Goal: Transaction & Acquisition: Purchase product/service

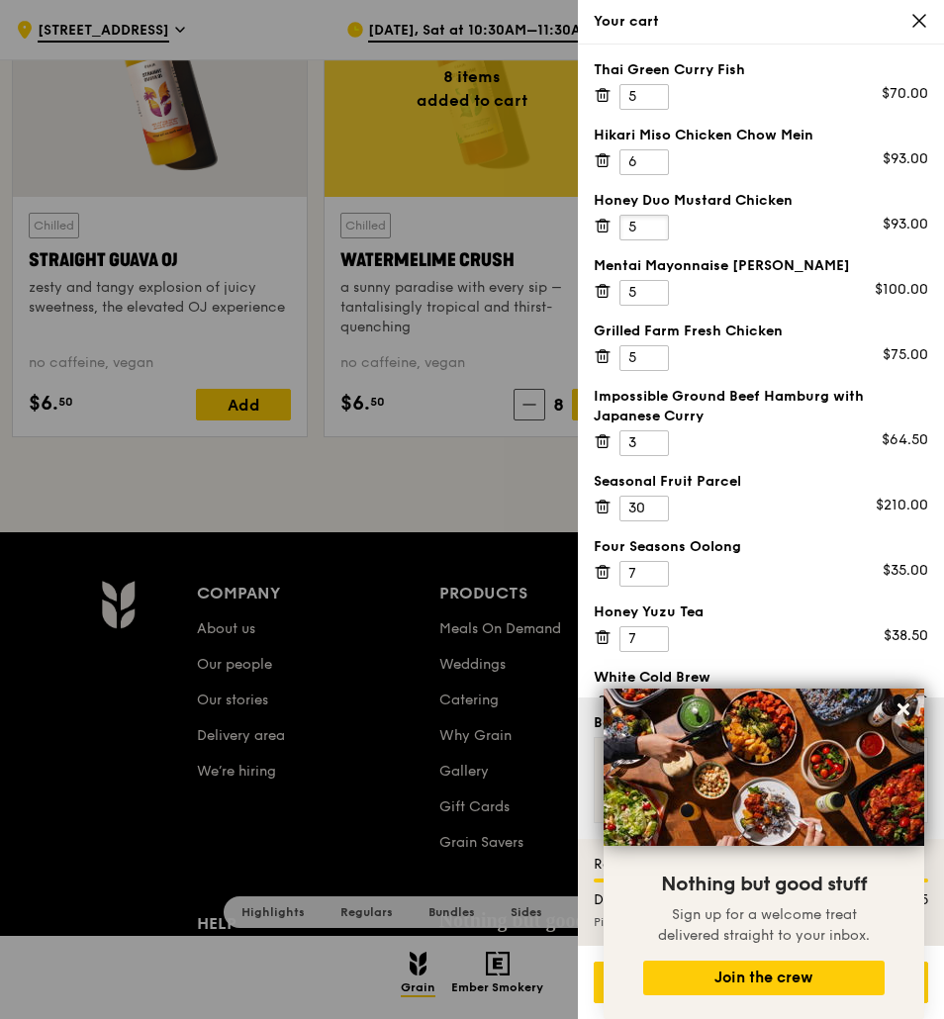
type input "5"
click at [658, 232] on input "5" at bounding box center [643, 228] width 49 height 26
type input "6"
click at [655, 286] on input "6" at bounding box center [643, 293] width 49 height 26
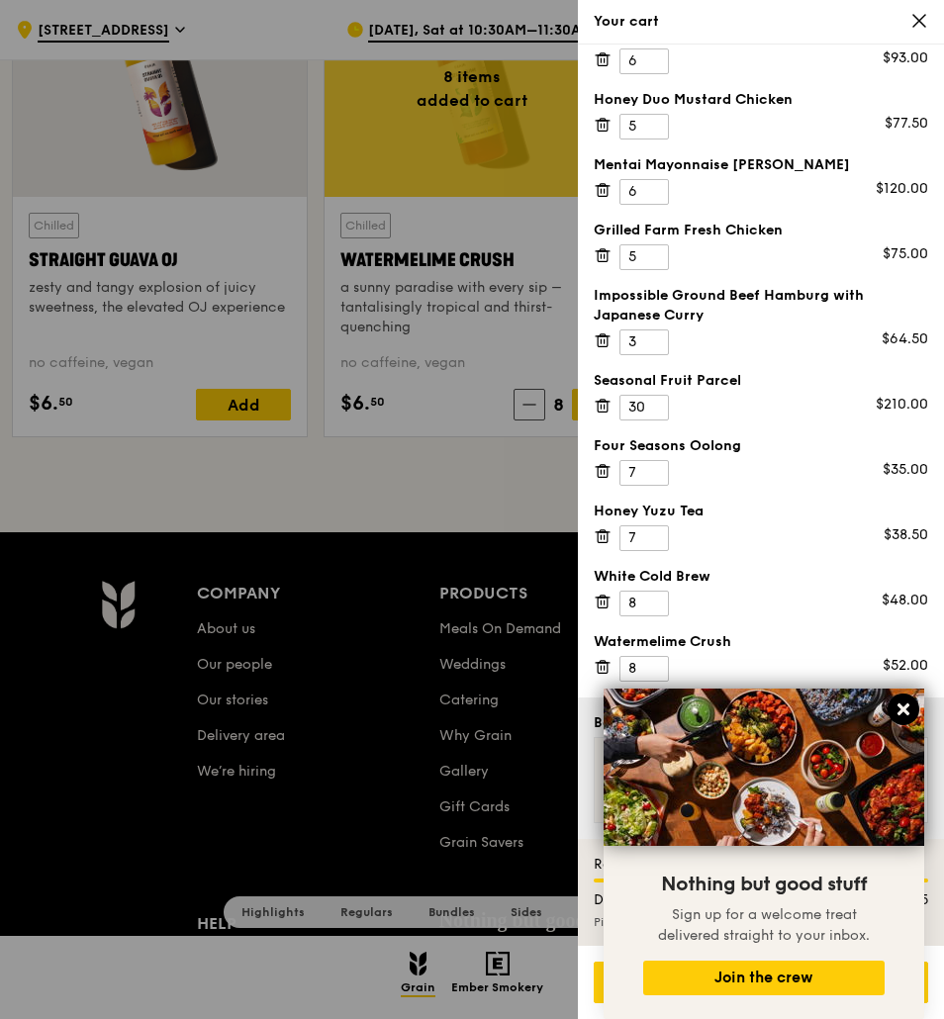
click at [908, 704] on icon at bounding box center [903, 709] width 12 height 12
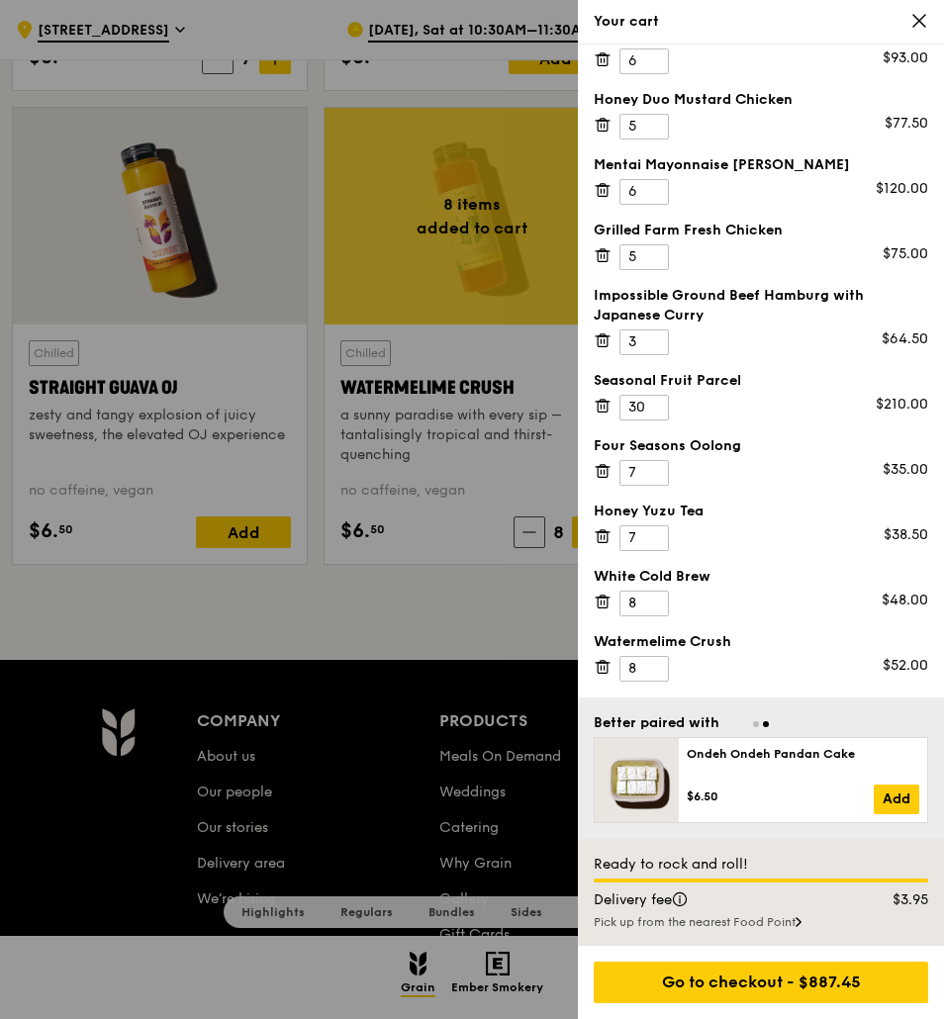
scroll to position [0, 0]
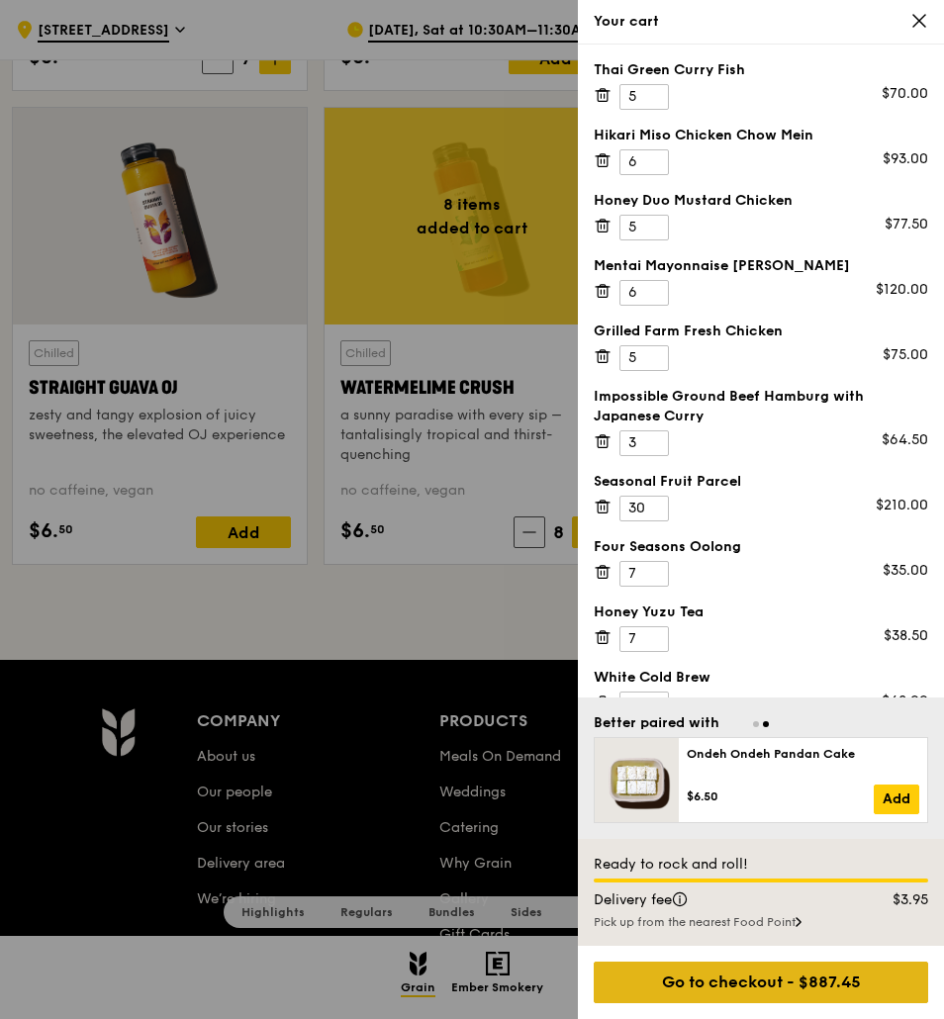
click at [735, 990] on div "Go to checkout - $887.45" at bounding box center [761, 983] width 334 height 42
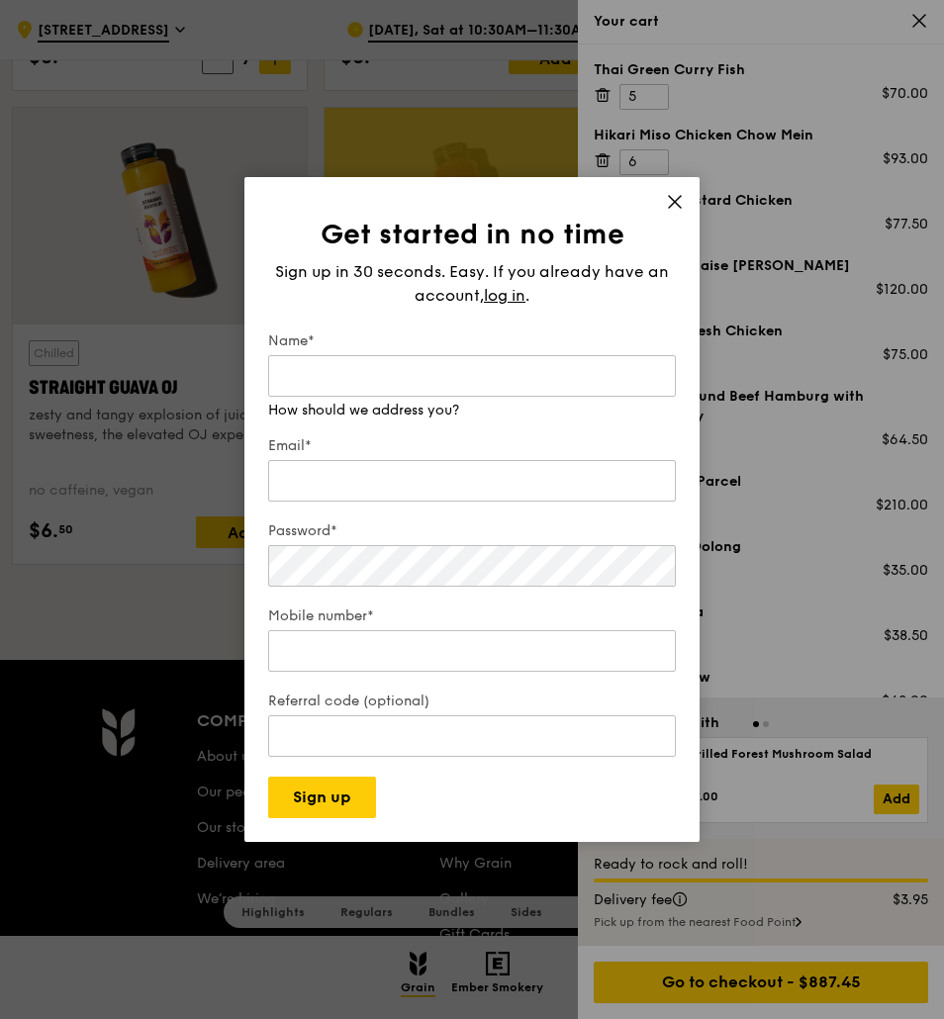
click at [666, 200] on div "Get started in no time Sign up in 30 seconds. Easy. If you already have an acco…" at bounding box center [471, 509] width 455 height 665
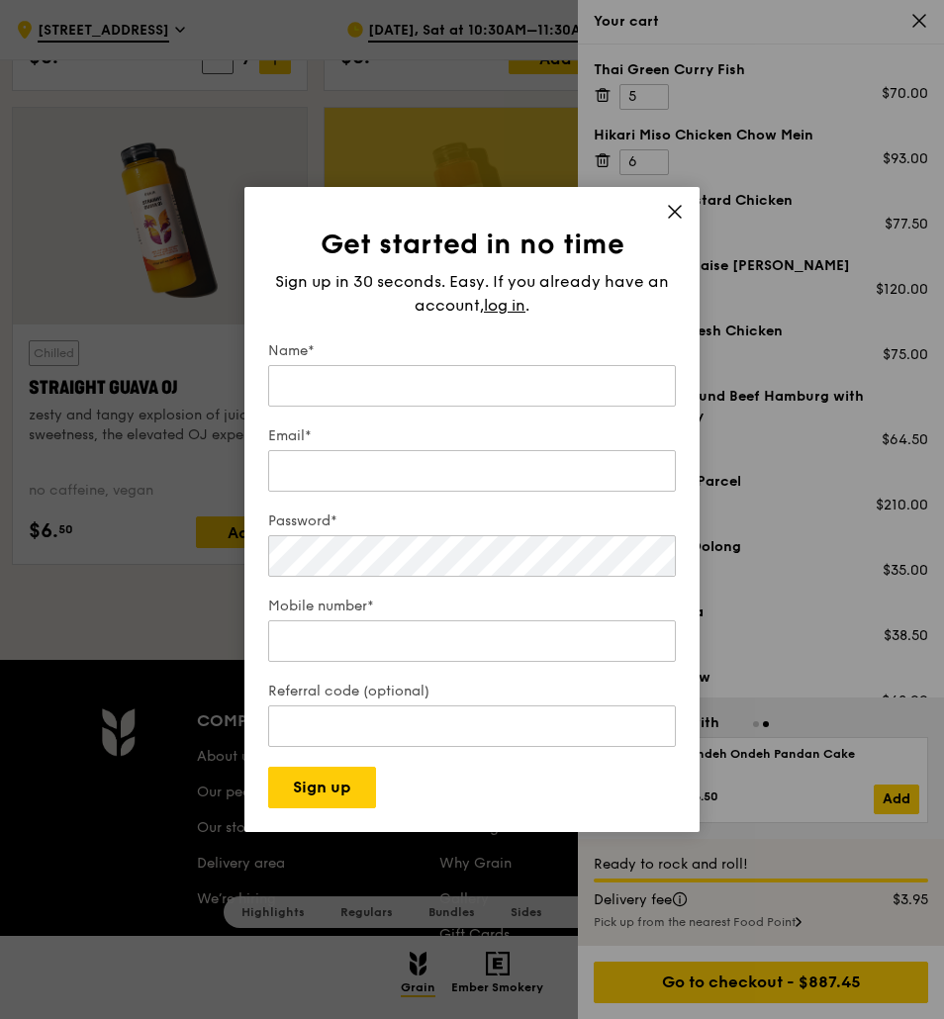
click at [669, 207] on icon at bounding box center [675, 212] width 12 height 12
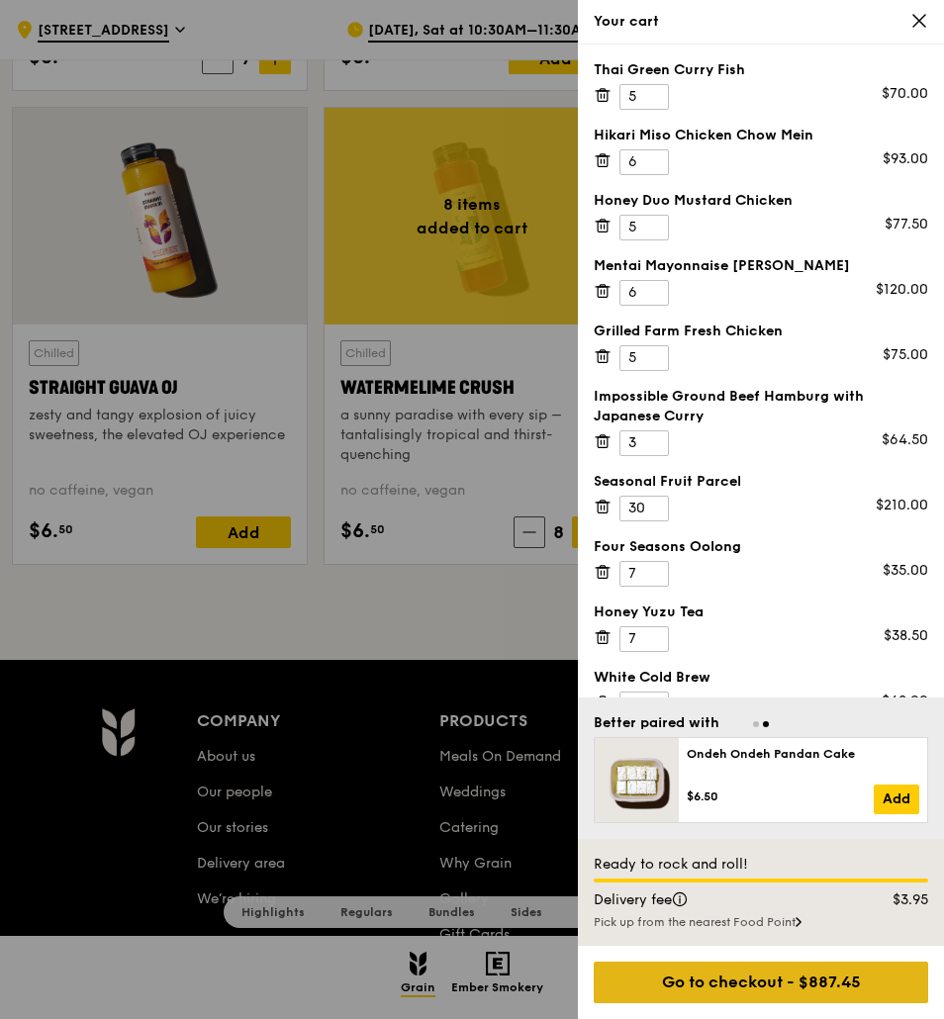
click at [736, 987] on div "Go to checkout - $887.45" at bounding box center [761, 983] width 334 height 42
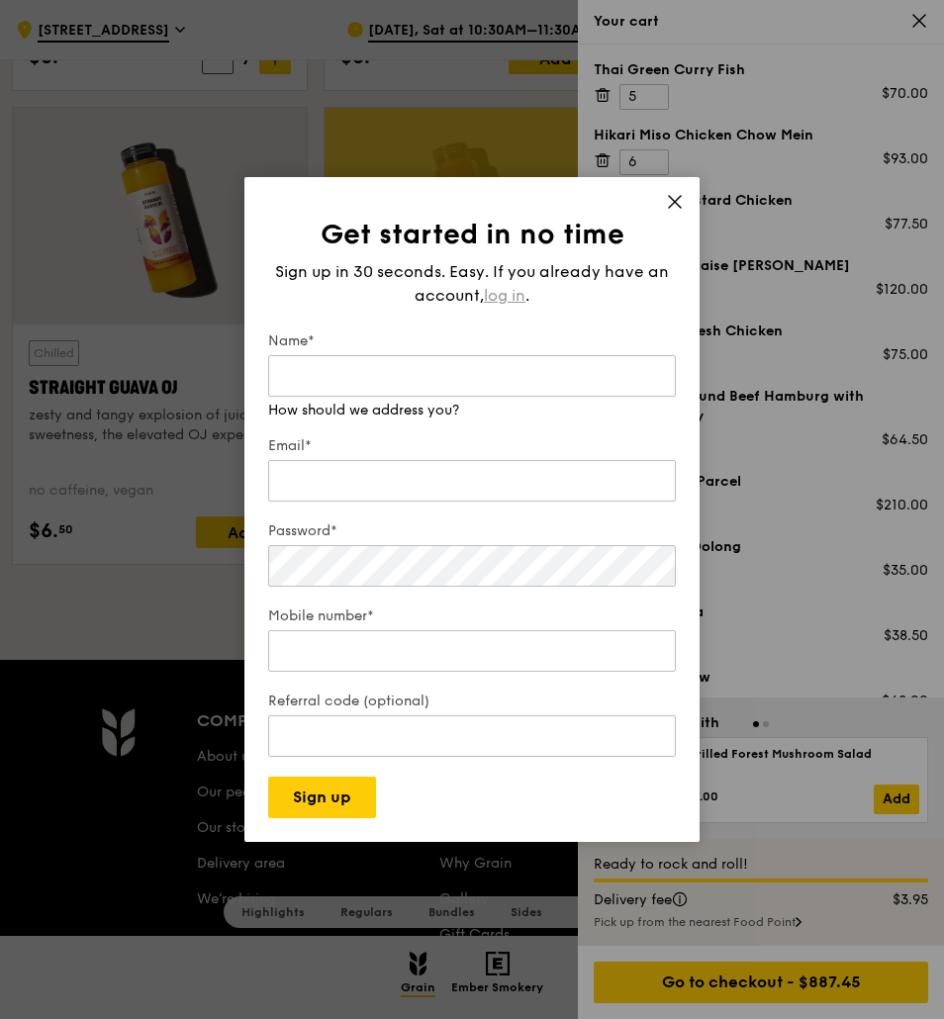
click at [498, 292] on div "Sign up in 30 seconds. Easy. If you already have an account, log in ." at bounding box center [472, 283] width 408 height 47
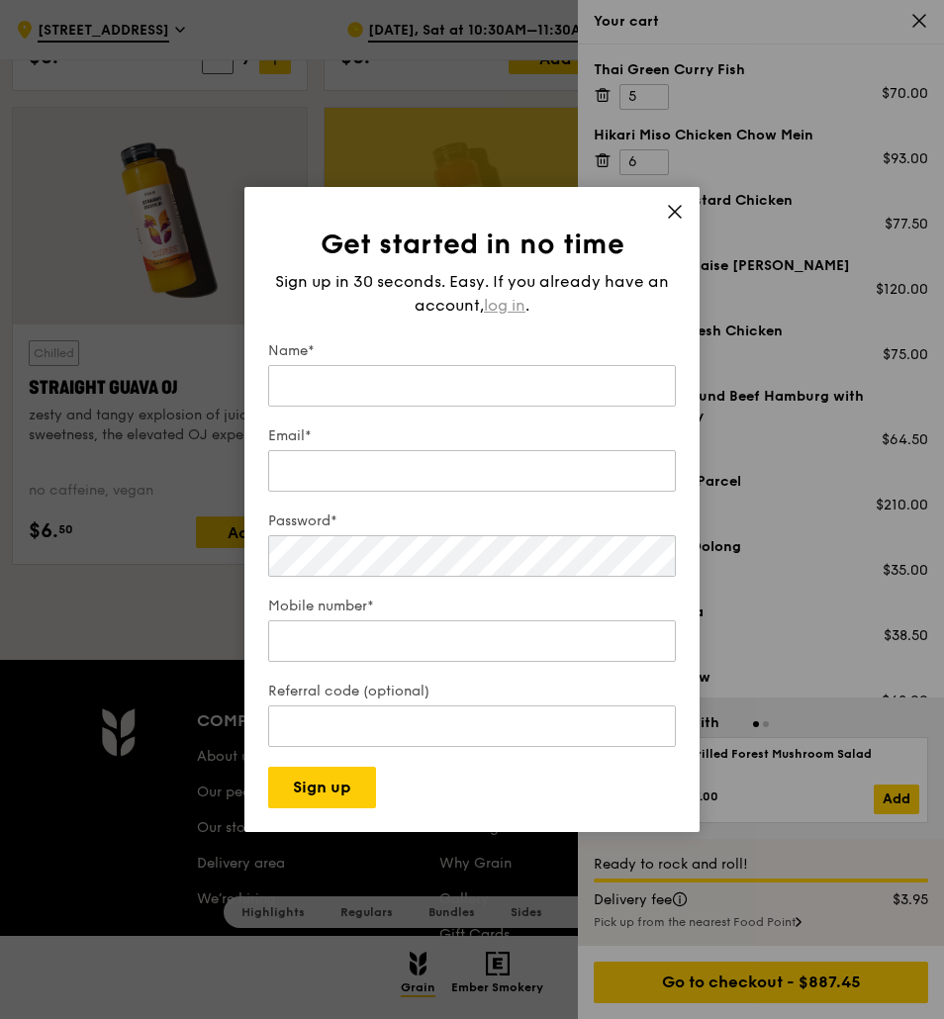
click at [504, 311] on span "log in" at bounding box center [505, 306] width 42 height 24
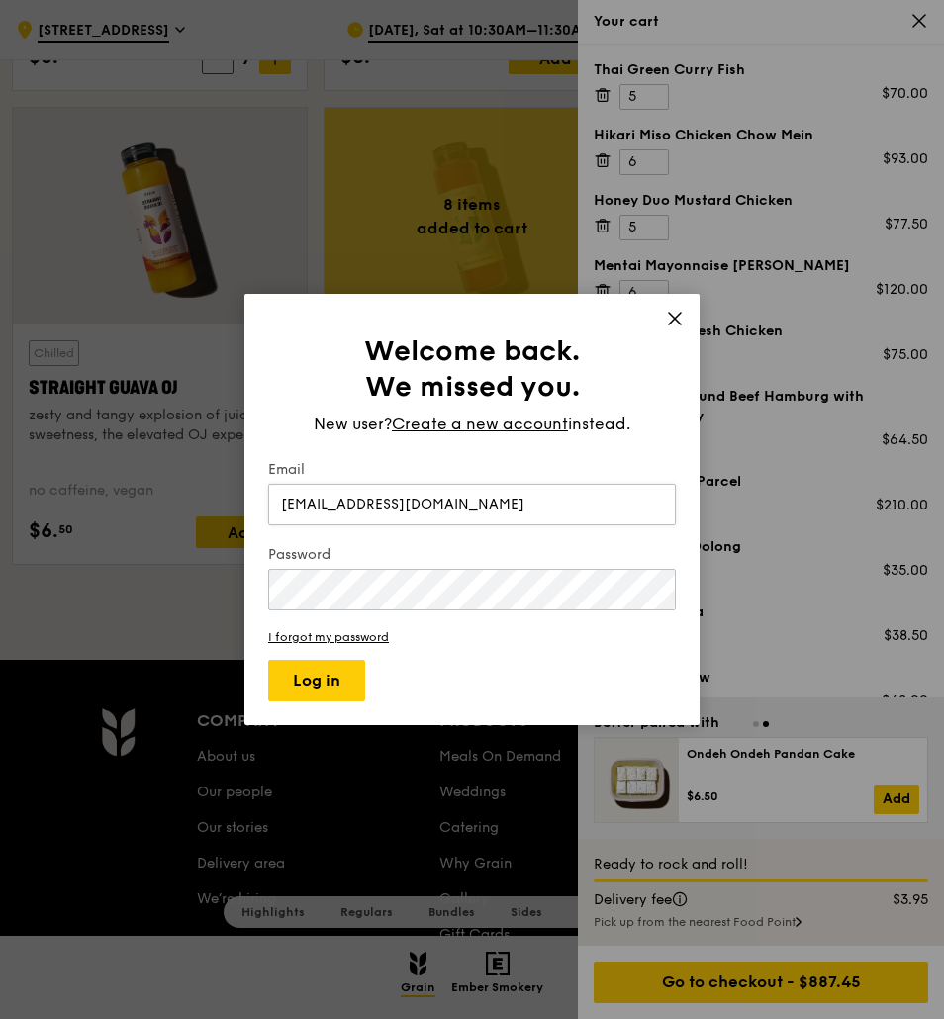
type input "mng28@its.jnj.com"
click at [268, 660] on button "Log in" at bounding box center [316, 681] width 97 height 42
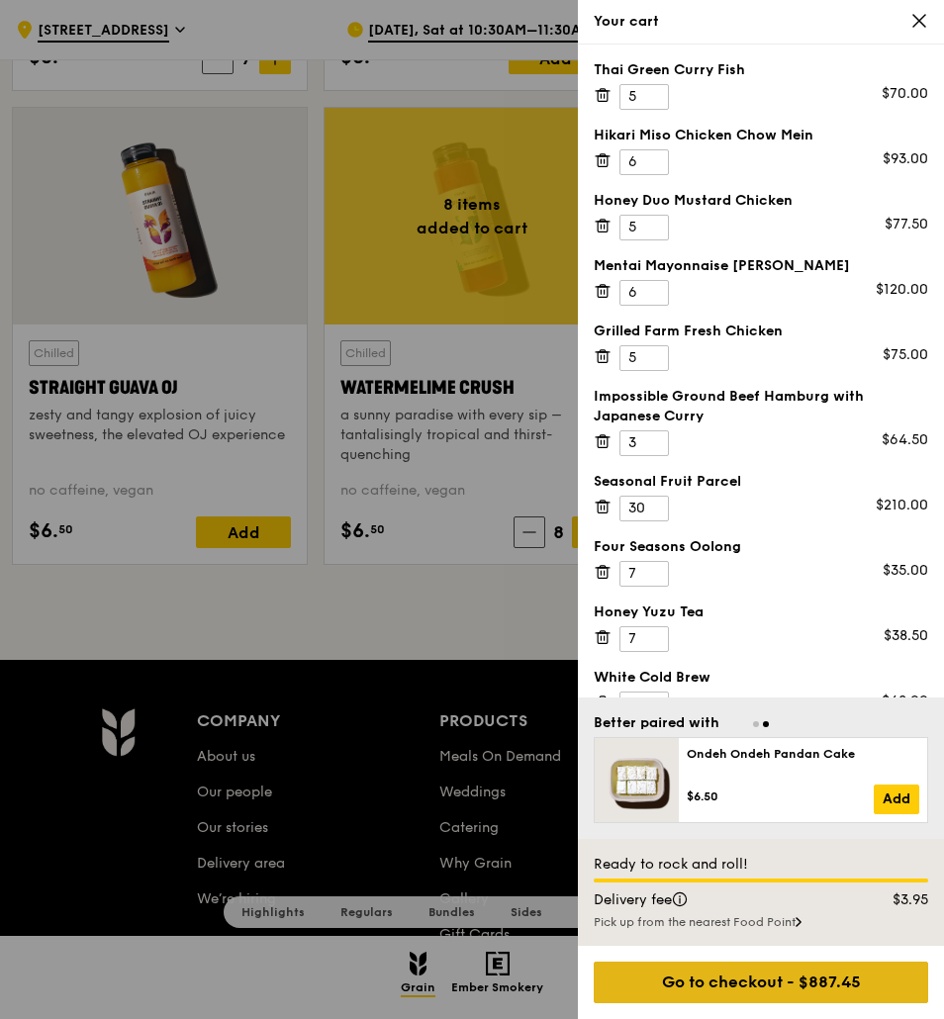
click at [725, 977] on div "Go to checkout - $887.45" at bounding box center [761, 983] width 334 height 42
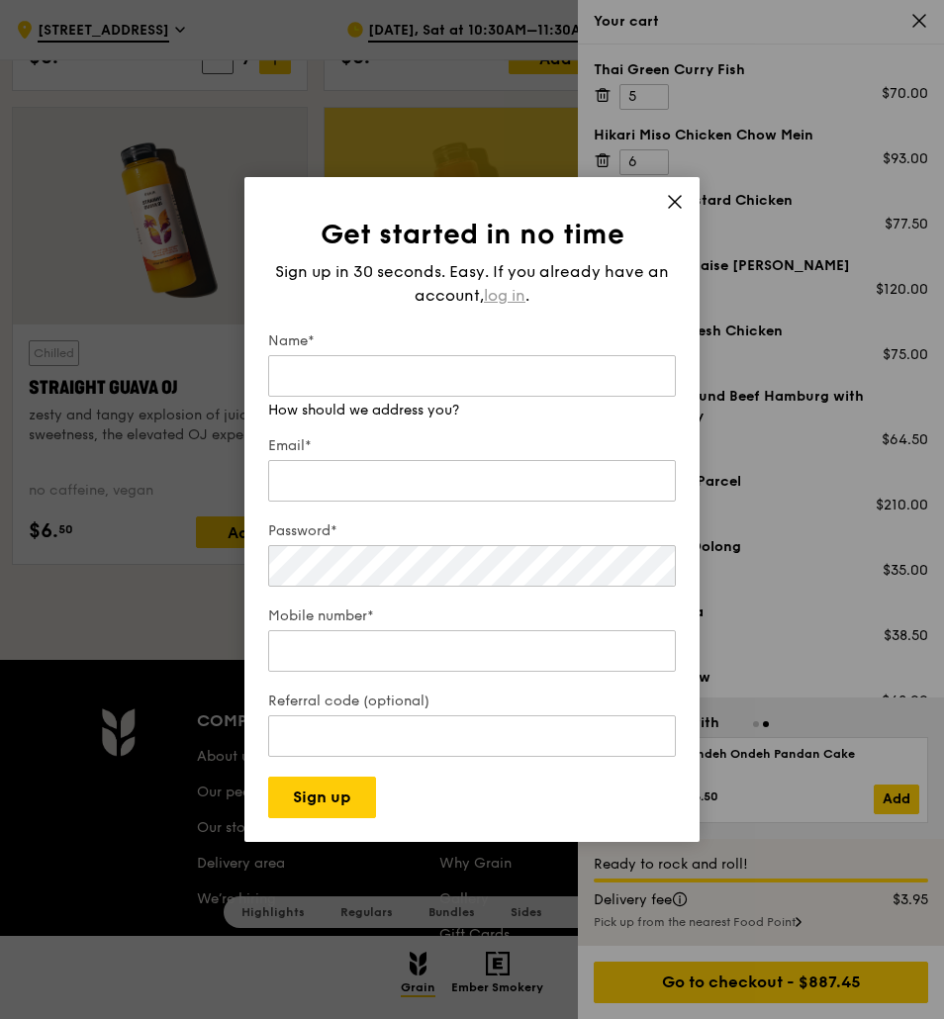
click at [517, 298] on span "log in" at bounding box center [505, 296] width 42 height 24
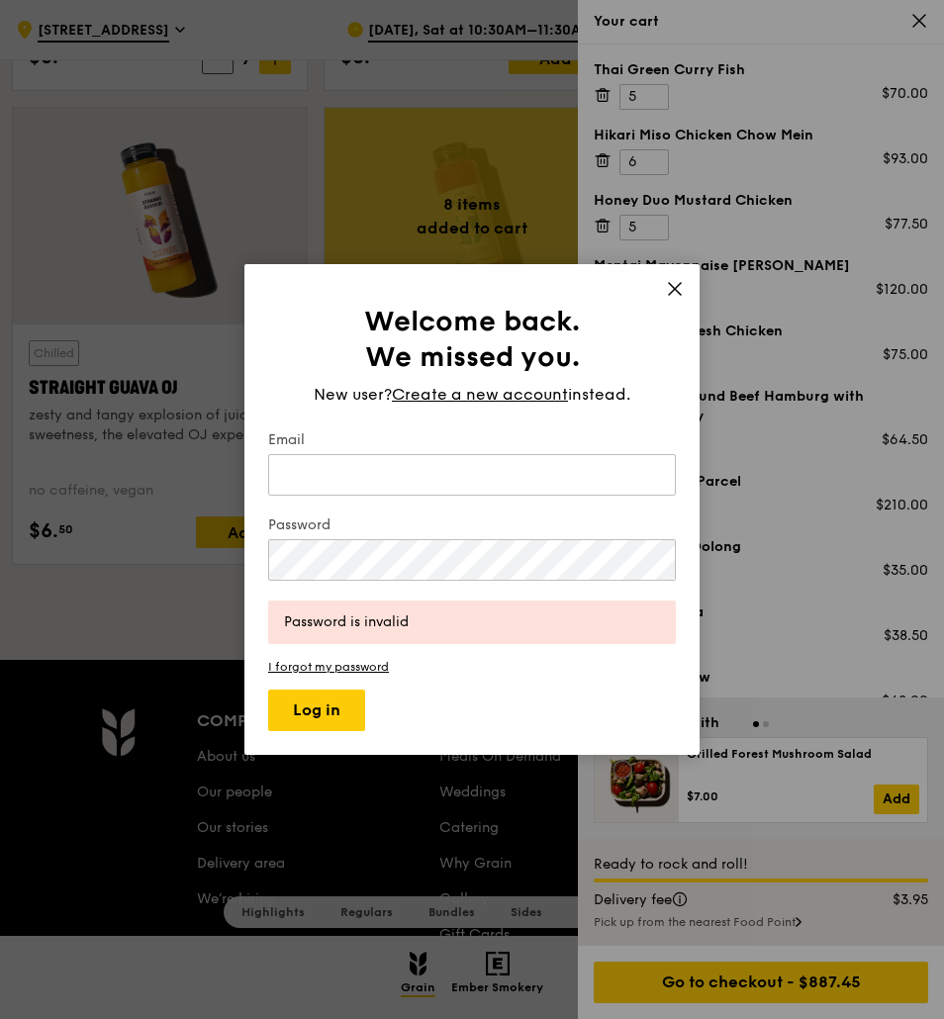
click at [328, 674] on form "Email Password Password is invalid I forgot my password Log in" at bounding box center [472, 580] width 408 height 301
click at [324, 669] on link "I forgot my password" at bounding box center [472, 667] width 408 height 14
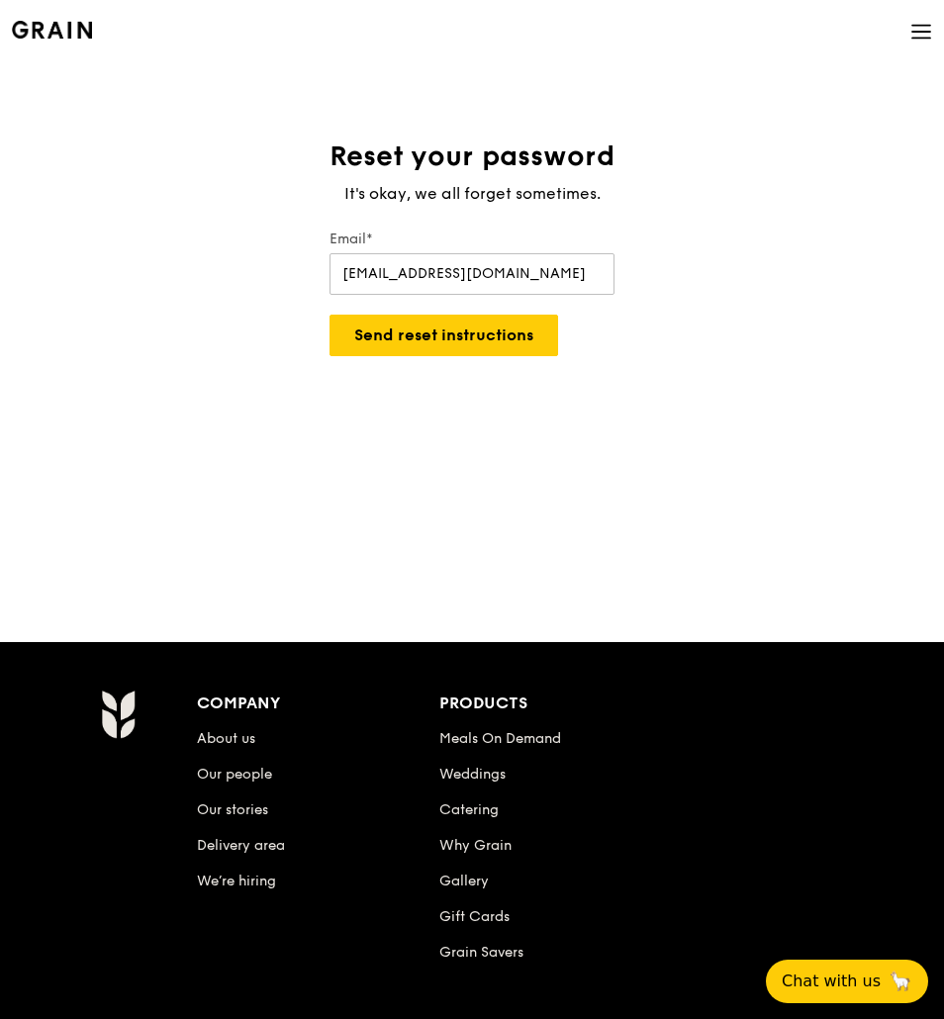
type input "mng28@its.jnj.com"
click at [329, 315] on button "Send reset instructions" at bounding box center [443, 336] width 229 height 42
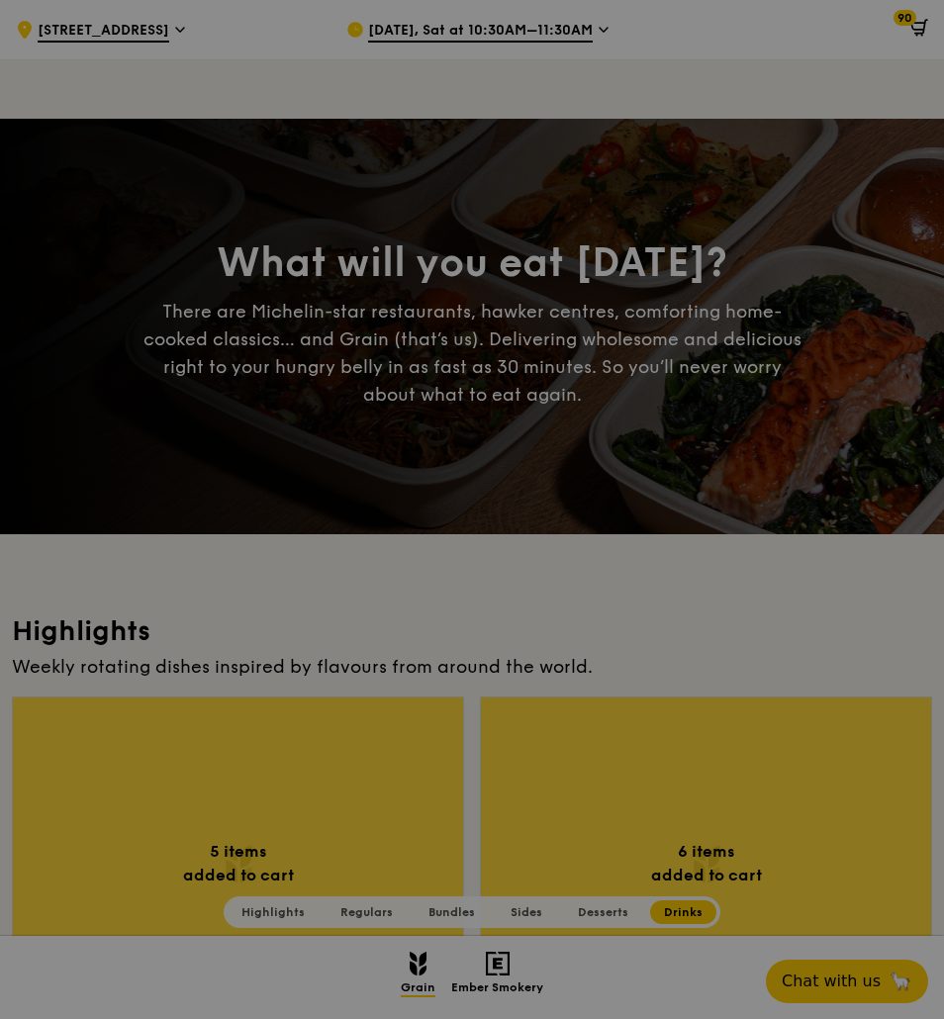
scroll to position [7923, 0]
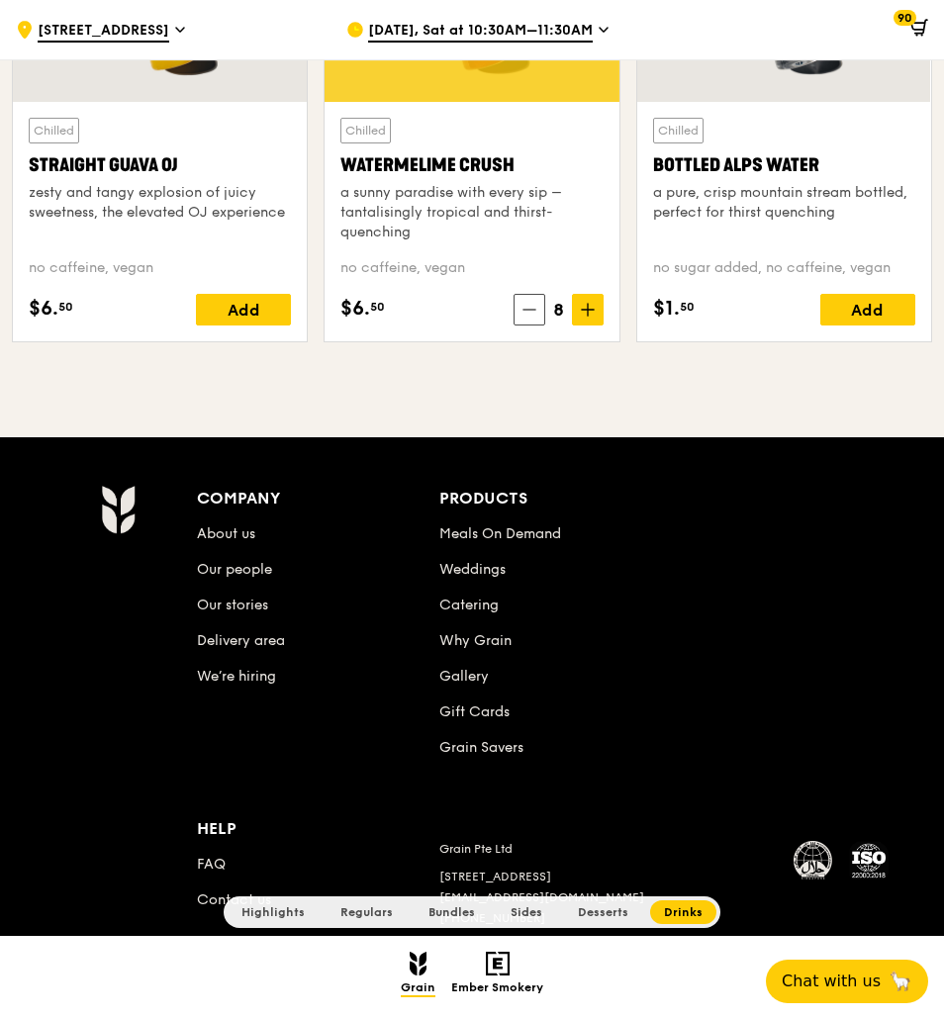
click at [914, 14] on span "90" at bounding box center [904, 18] width 23 height 16
click at [913, 27] on icon at bounding box center [919, 28] width 18 height 18
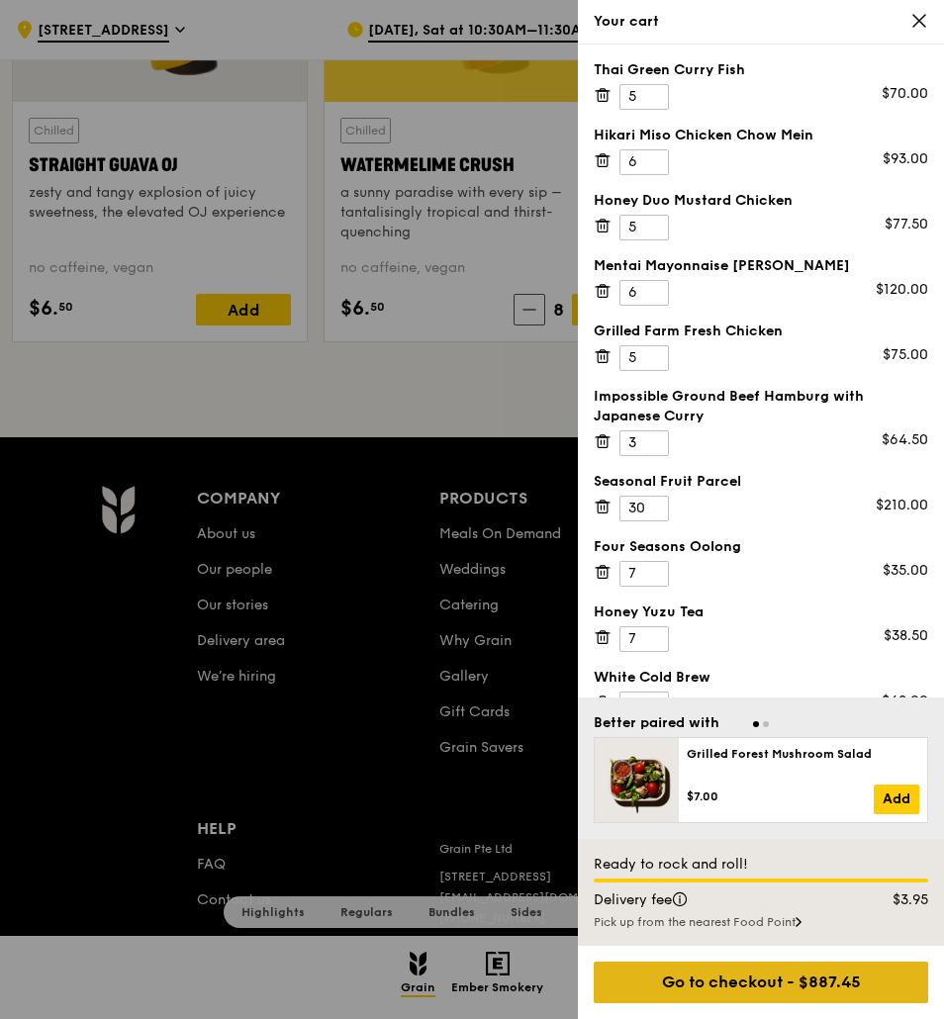
click at [831, 1000] on div "Go to checkout - $887.45" at bounding box center [761, 983] width 334 height 42
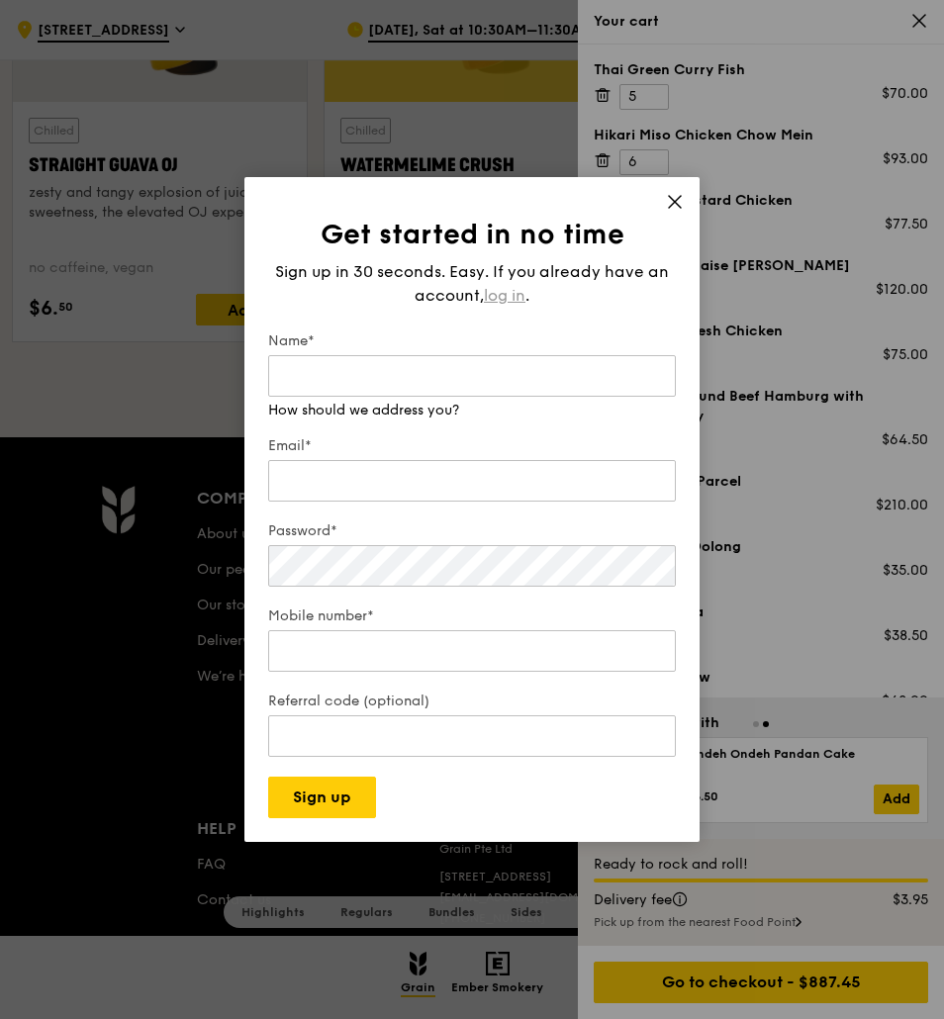
click at [494, 294] on span "log in" at bounding box center [505, 296] width 42 height 24
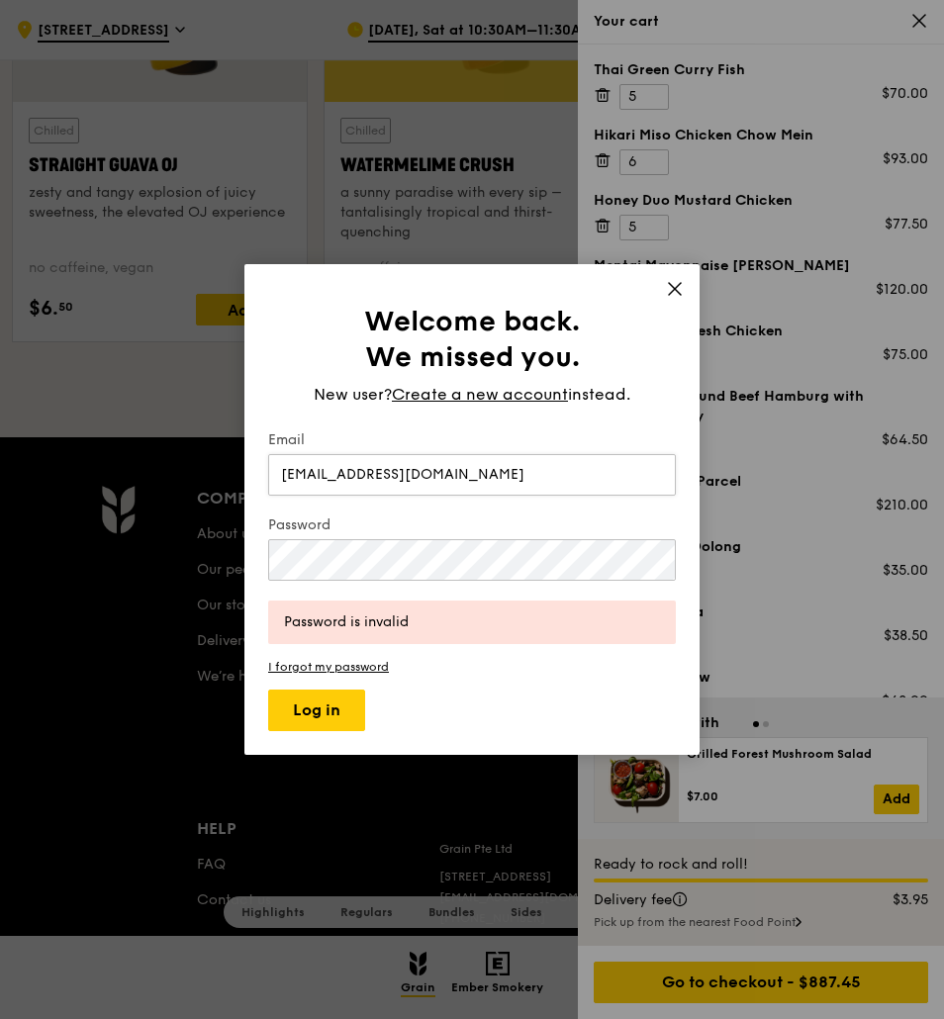
type input "mng28@its.jnj.com"
click at [268, 690] on button "Log in" at bounding box center [316, 711] width 97 height 42
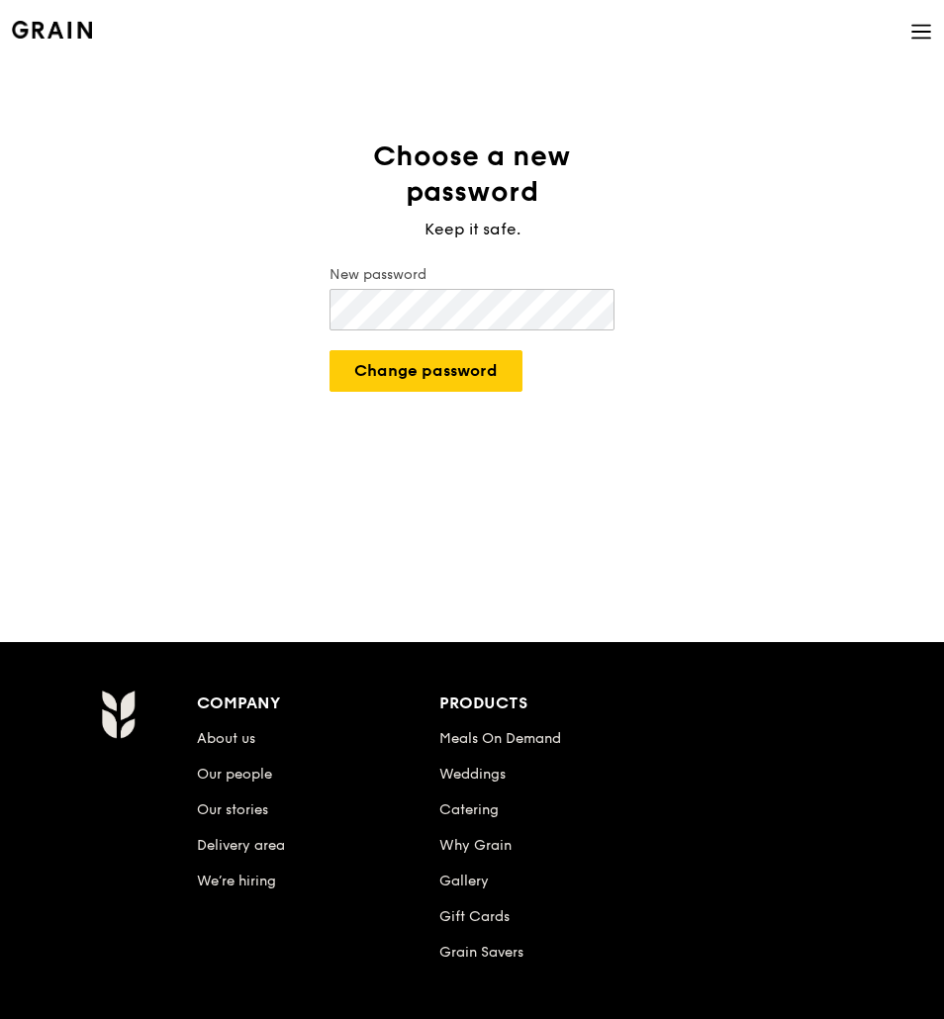
click at [329, 350] on button "Change password" at bounding box center [425, 371] width 193 height 42
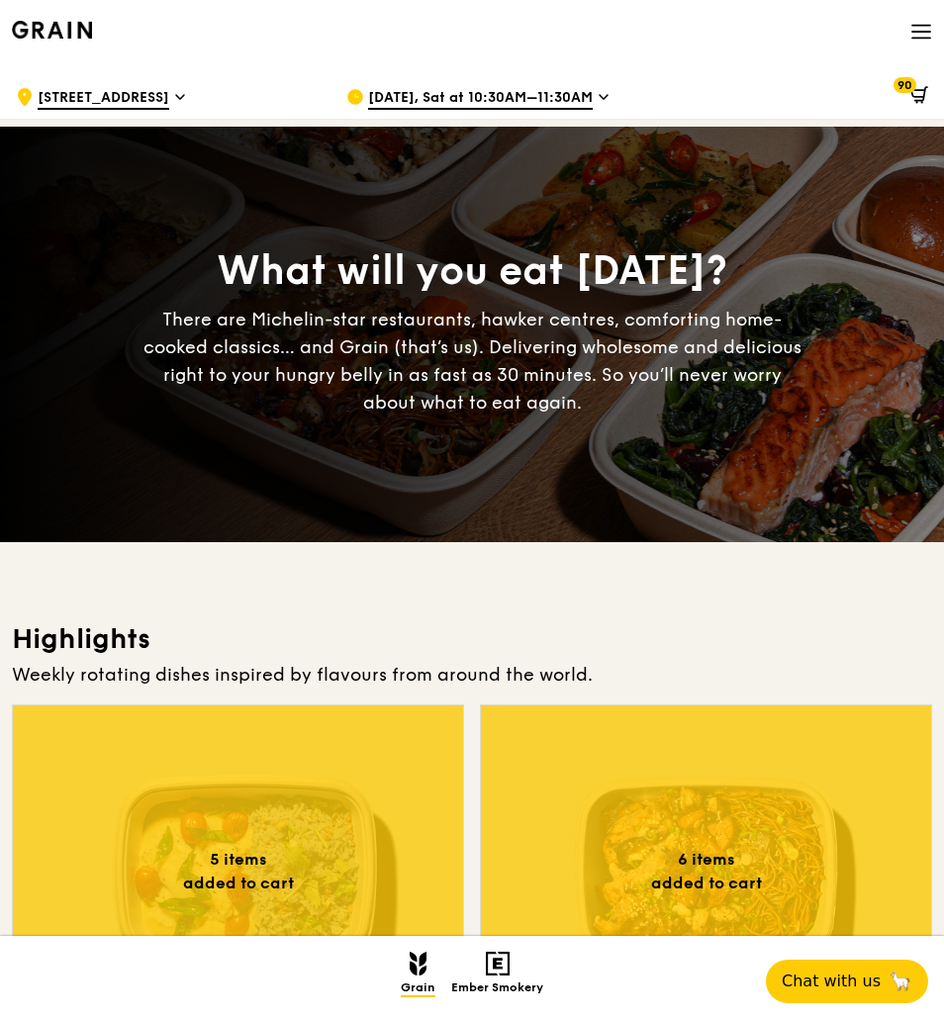
click at [916, 90] on icon at bounding box center [917, 93] width 13 height 7
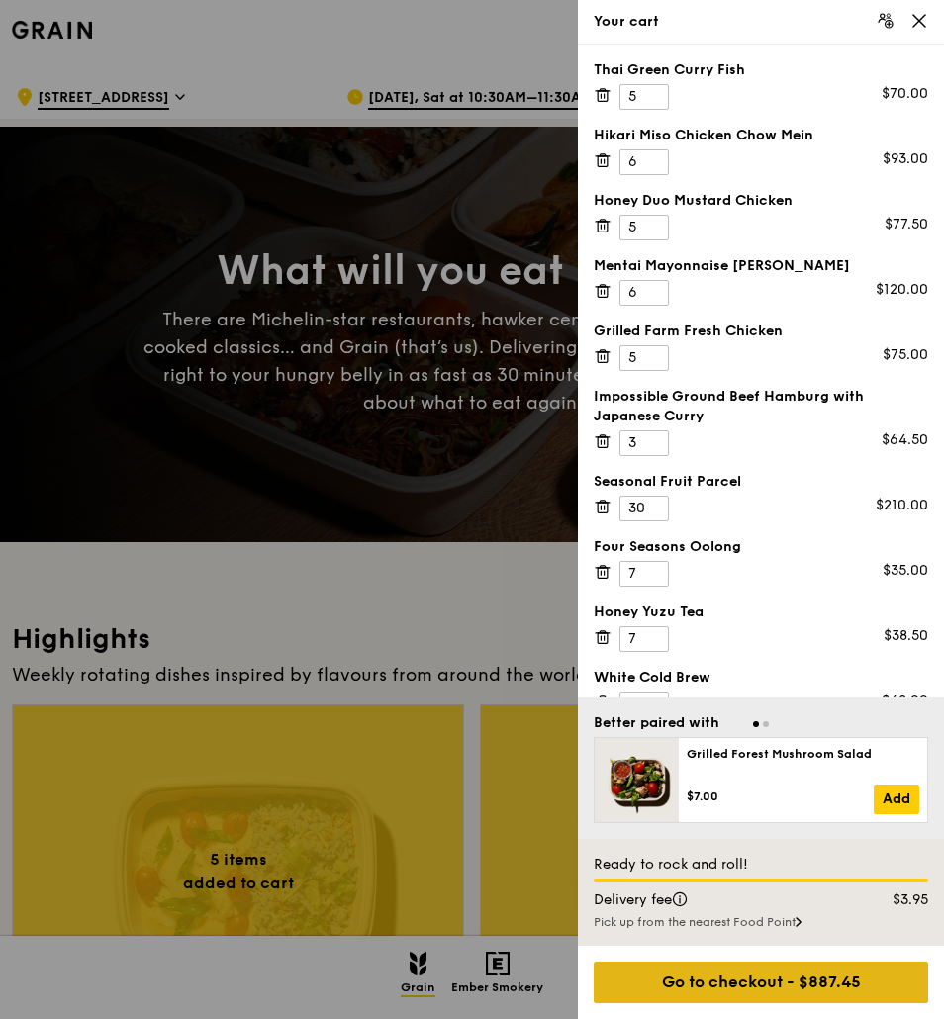
click at [817, 977] on div "Go to checkout - $887.45" at bounding box center [761, 983] width 334 height 42
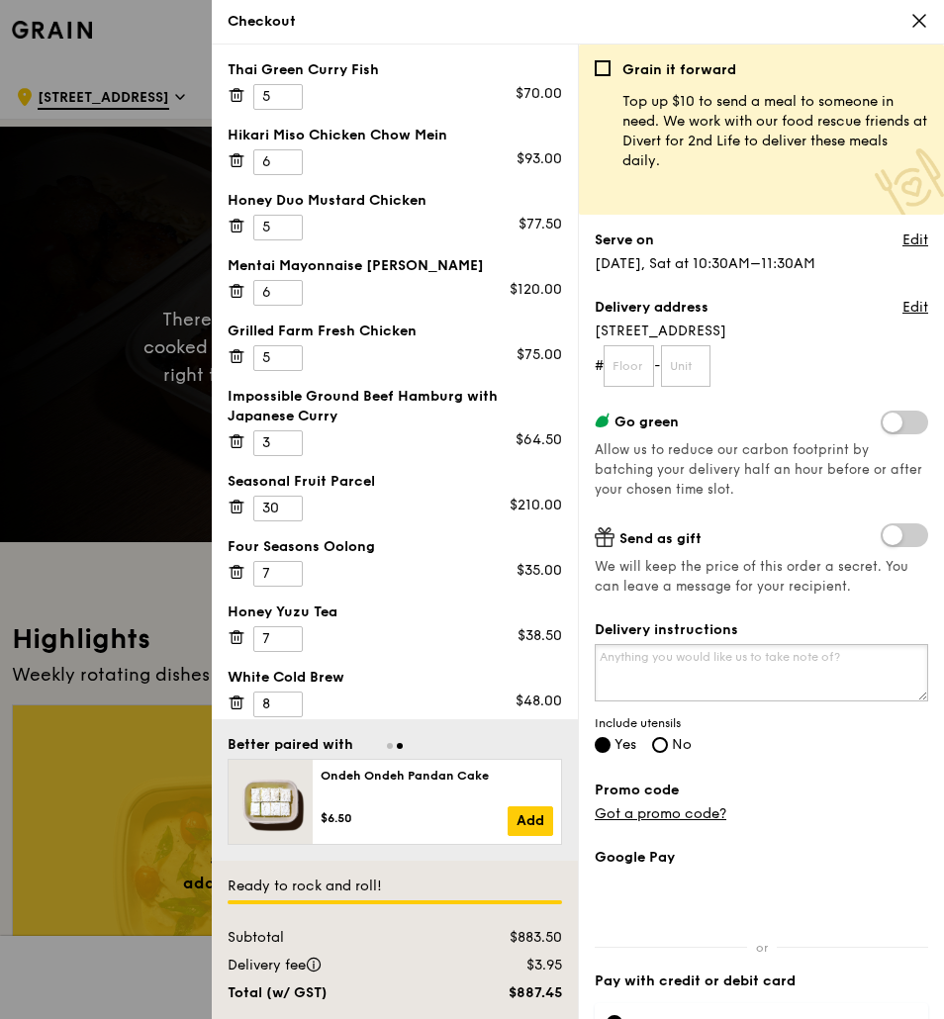
click at [764, 646] on textarea "Delivery instructions" at bounding box center [761, 672] width 333 height 57
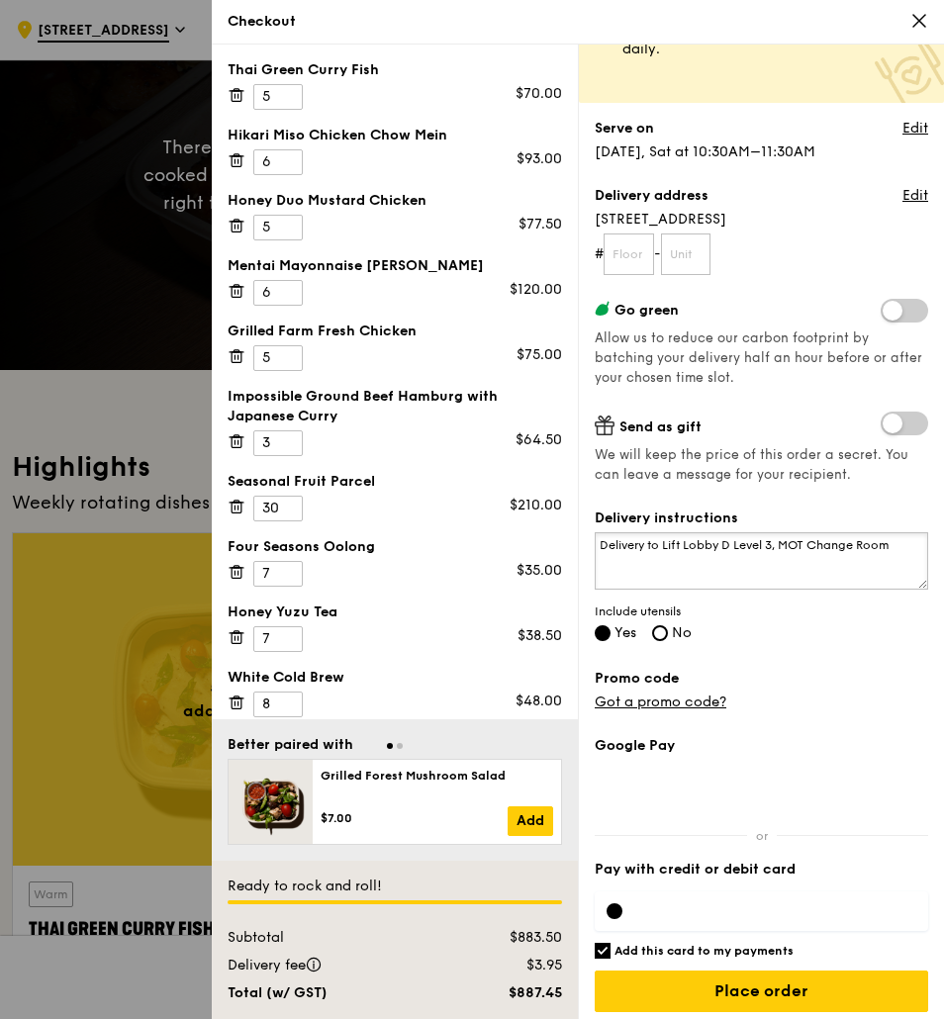
scroll to position [121, 0]
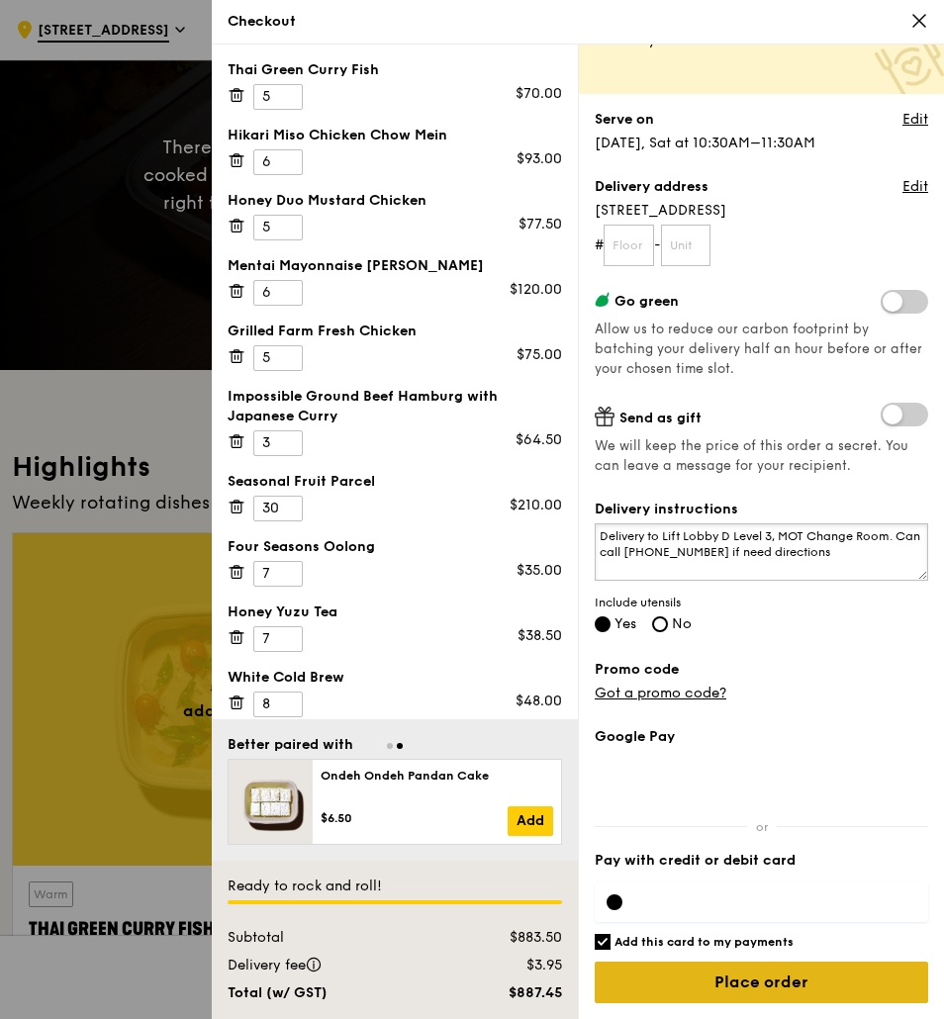
type textarea "Delivery to Lift Lobby D Level 3, MOT Change Room. Can call [PHONE_NUMBER] if n…"
click at [730, 970] on input "Place order" at bounding box center [761, 983] width 333 height 42
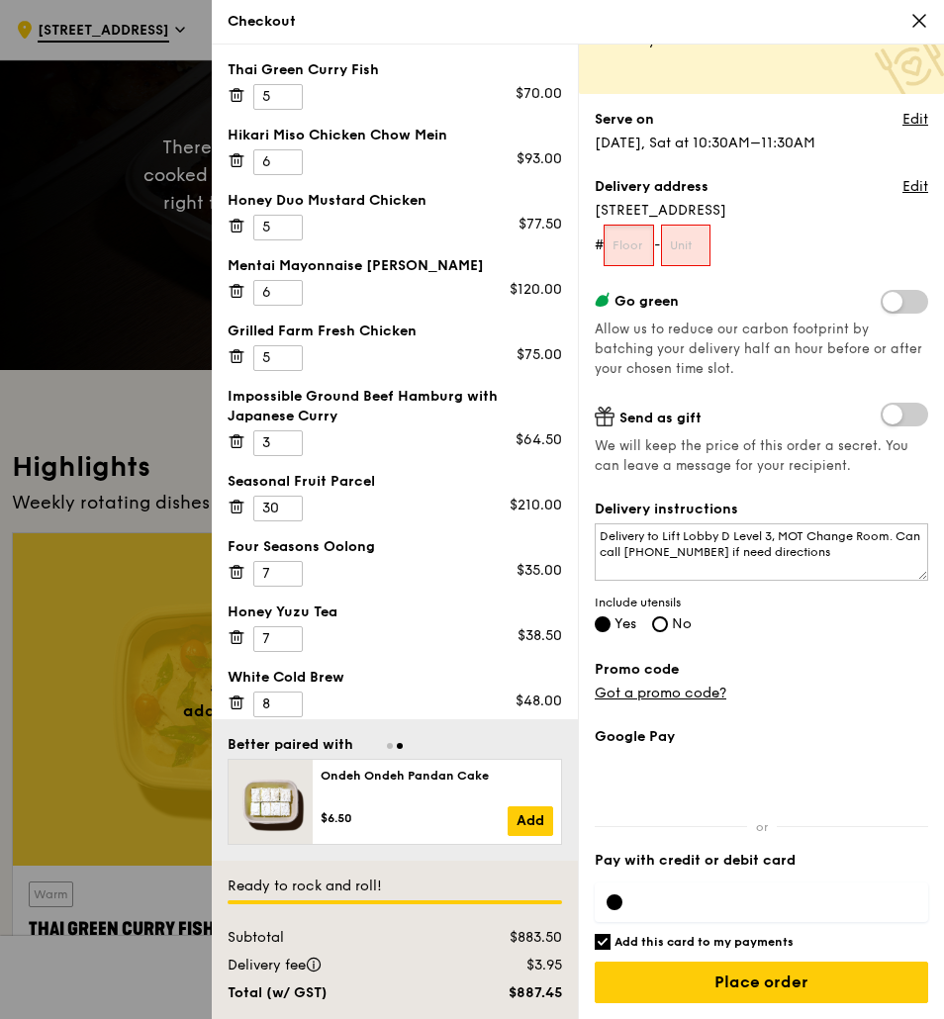
click at [632, 249] on input "text" at bounding box center [629, 246] width 50 height 42
type input "0"
type input "4"
type input "3"
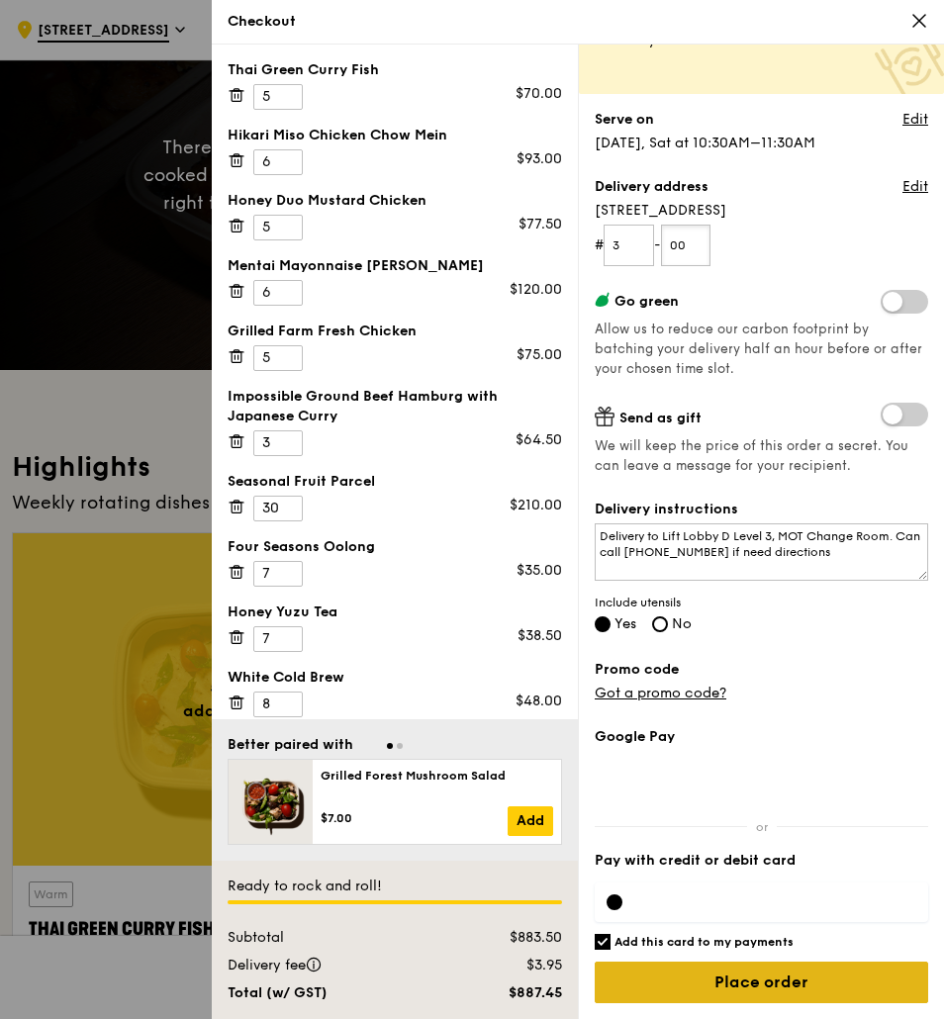
type input "00"
click at [770, 974] on input "Place order" at bounding box center [761, 983] width 333 height 42
click at [771, 975] on input "Place order" at bounding box center [761, 983] width 333 height 42
